Goal: Task Accomplishment & Management: Use online tool/utility

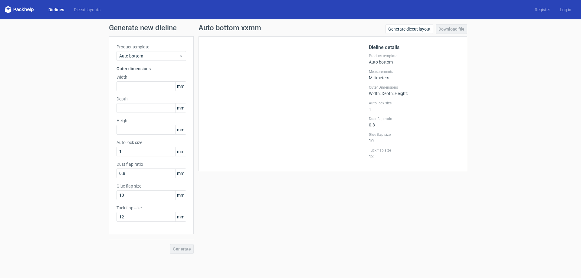
click at [138, 30] on h1 "Generate new dieline" at bounding box center [290, 27] width 363 height 7
click at [52, 12] on link "Dielines" at bounding box center [56, 10] width 25 height 6
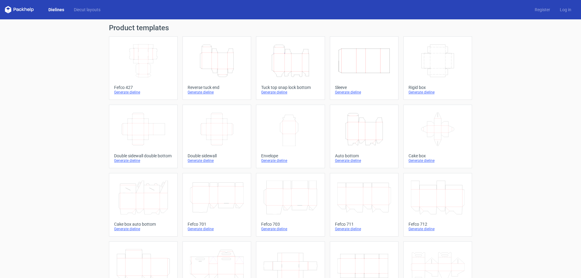
click at [357, 127] on icon "Height Depth Width" at bounding box center [365, 129] width 54 height 34
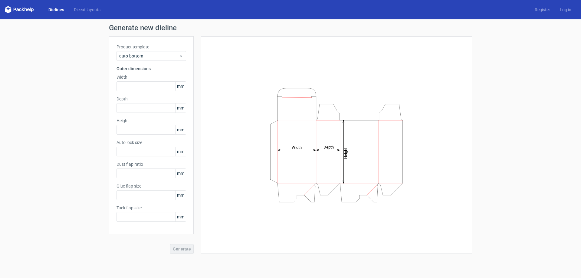
type input "1"
type input "0.8"
type input "10"
type input "12"
click at [131, 88] on input "text" at bounding box center [152, 86] width 70 height 10
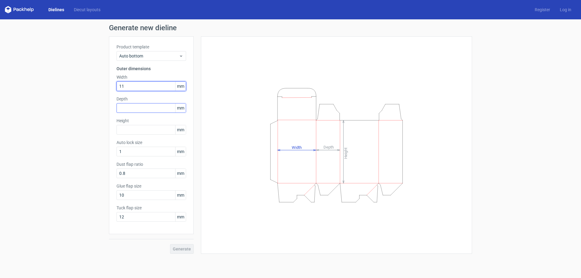
type input "110"
click at [138, 107] on input "text" at bounding box center [152, 108] width 70 height 10
type input "150"
click at [138, 120] on label "Height" at bounding box center [152, 121] width 70 height 6
click at [138, 125] on input "text" at bounding box center [152, 130] width 70 height 10
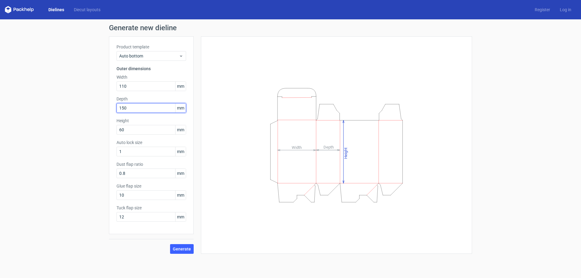
click at [137, 110] on input "150" at bounding box center [152, 108] width 70 height 10
drag, startPoint x: 126, startPoint y: 129, endPoint x: 113, endPoint y: 129, distance: 13.0
click at [117, 129] on input "60" at bounding box center [152, 130] width 70 height 10
type input "50"
click at [134, 108] on input "150" at bounding box center [152, 108] width 70 height 10
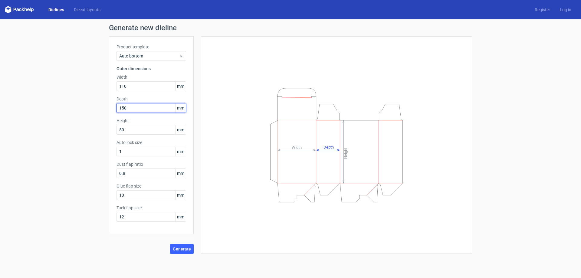
click at [134, 108] on input "150" at bounding box center [152, 108] width 70 height 10
click at [131, 87] on input "110" at bounding box center [152, 86] width 70 height 10
click at [137, 110] on input "150" at bounding box center [152, 108] width 70 height 10
click at [179, 183] on span "Generate" at bounding box center [182, 249] width 18 height 4
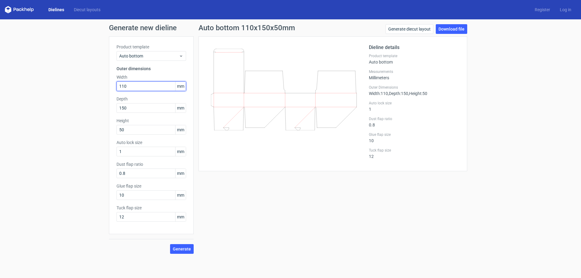
drag, startPoint x: 126, startPoint y: 88, endPoint x: 110, endPoint y: 90, distance: 16.4
click at [117, 90] on input "110" at bounding box center [152, 86] width 70 height 10
type input "150"
drag, startPoint x: 117, startPoint y: 107, endPoint x: 111, endPoint y: 108, distance: 6.7
click at [117, 108] on input "150" at bounding box center [152, 108] width 70 height 10
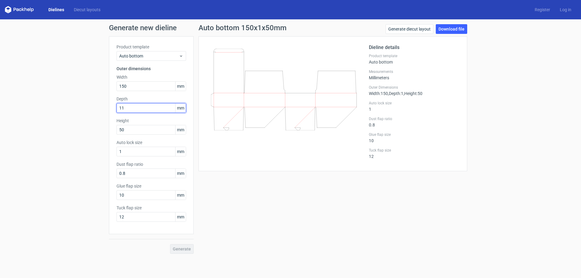
type input "110"
click at [178, 183] on span "Generate" at bounding box center [182, 249] width 18 height 4
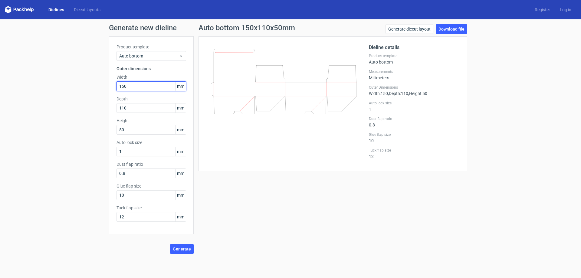
click at [144, 89] on input "150" at bounding box center [152, 86] width 70 height 10
drag, startPoint x: 134, startPoint y: 88, endPoint x: 90, endPoint y: 88, distance: 43.3
click at [117, 88] on input "150" at bounding box center [152, 86] width 70 height 10
type input "110"
drag, startPoint x: 132, startPoint y: 109, endPoint x: 98, endPoint y: 105, distance: 34.1
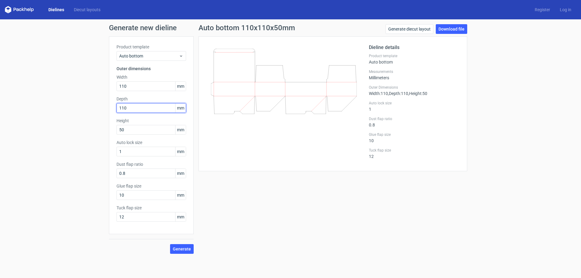
click at [117, 105] on input "110" at bounding box center [152, 108] width 70 height 10
type input "160"
click at [133, 136] on div "Product template Auto bottom Outer dimensions Width 110 mm Depth 160 mm Height …" at bounding box center [151, 135] width 85 height 198
click at [132, 134] on input "50" at bounding box center [152, 130] width 70 height 10
click at [185, 183] on span "Generate" at bounding box center [182, 249] width 18 height 4
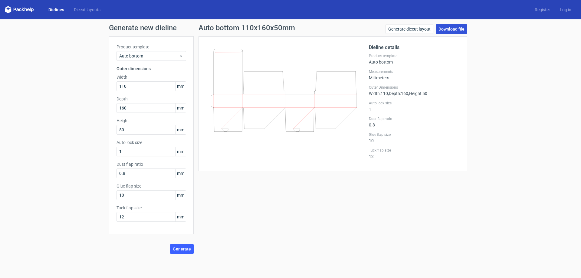
click at [387, 32] on link "Download file" at bounding box center [451, 29] width 31 height 10
drag, startPoint x: 126, startPoint y: 88, endPoint x: 102, endPoint y: 91, distance: 24.4
click at [117, 91] on input "110" at bounding box center [152, 86] width 70 height 10
type input "160"
drag, startPoint x: 121, startPoint y: 107, endPoint x: 102, endPoint y: 108, distance: 18.2
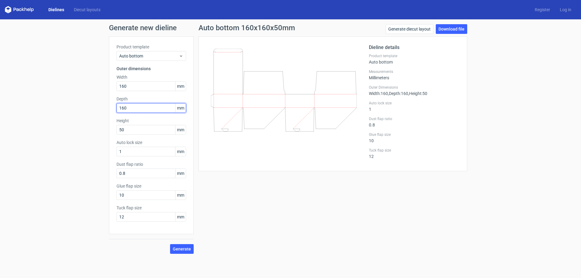
click at [117, 108] on input "160" at bounding box center [152, 108] width 70 height 10
type input "110"
click at [138, 88] on input "160" at bounding box center [152, 86] width 70 height 10
click at [182, 183] on span "Generate" at bounding box center [182, 249] width 18 height 4
click at [387, 31] on link "Download file" at bounding box center [451, 29] width 31 height 10
